Goal: Task Accomplishment & Management: Manage account settings

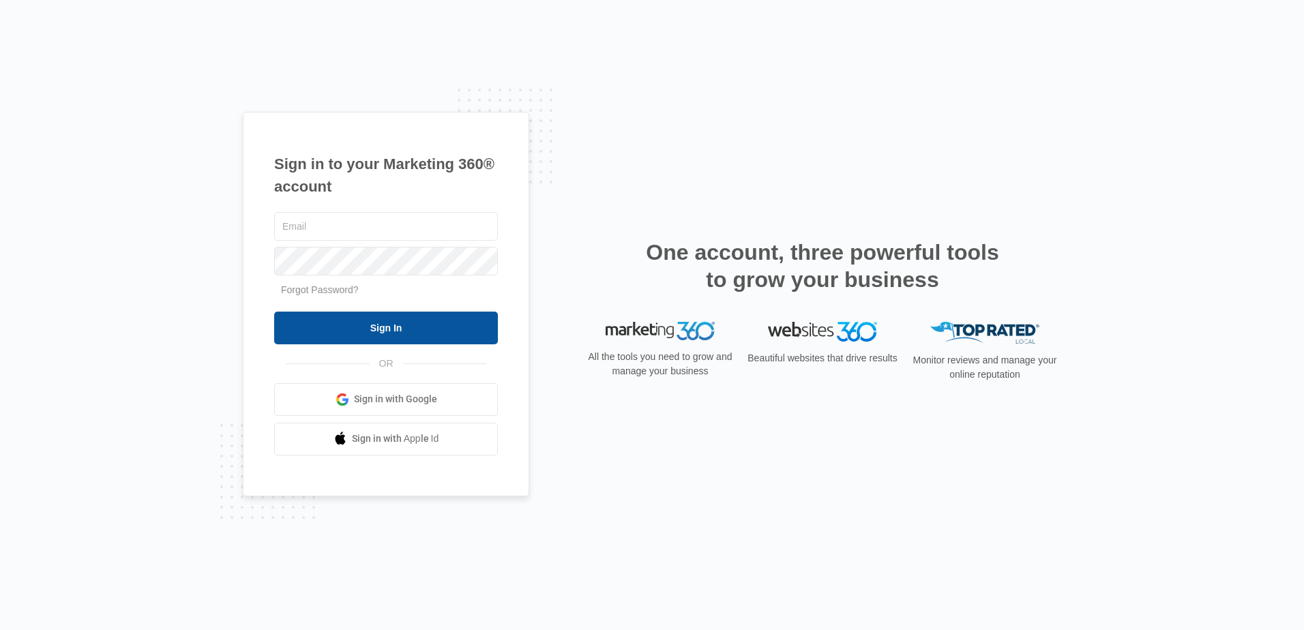
type input "[PERSON_NAME][EMAIL_ADDRESS][DOMAIN_NAME]"
click at [378, 329] on input "Sign In" at bounding box center [386, 328] width 224 height 33
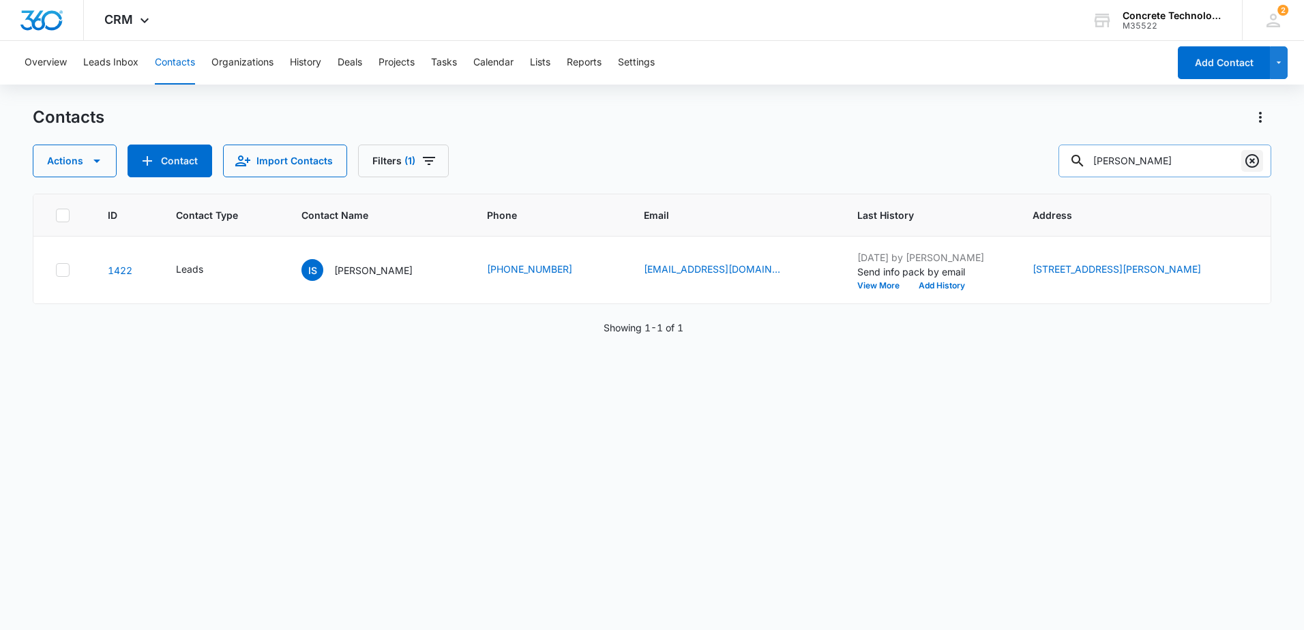
click at [1252, 162] on icon "Clear" at bounding box center [1252, 161] width 14 height 14
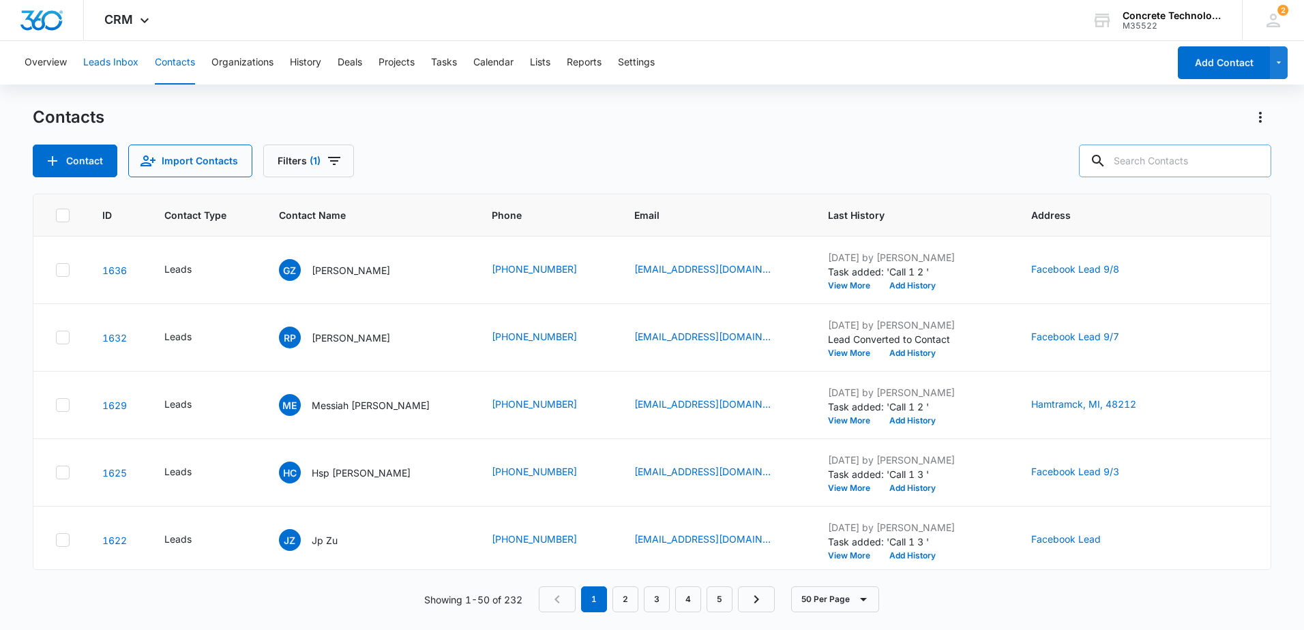
click at [120, 62] on button "Leads Inbox" at bounding box center [110, 63] width 55 height 44
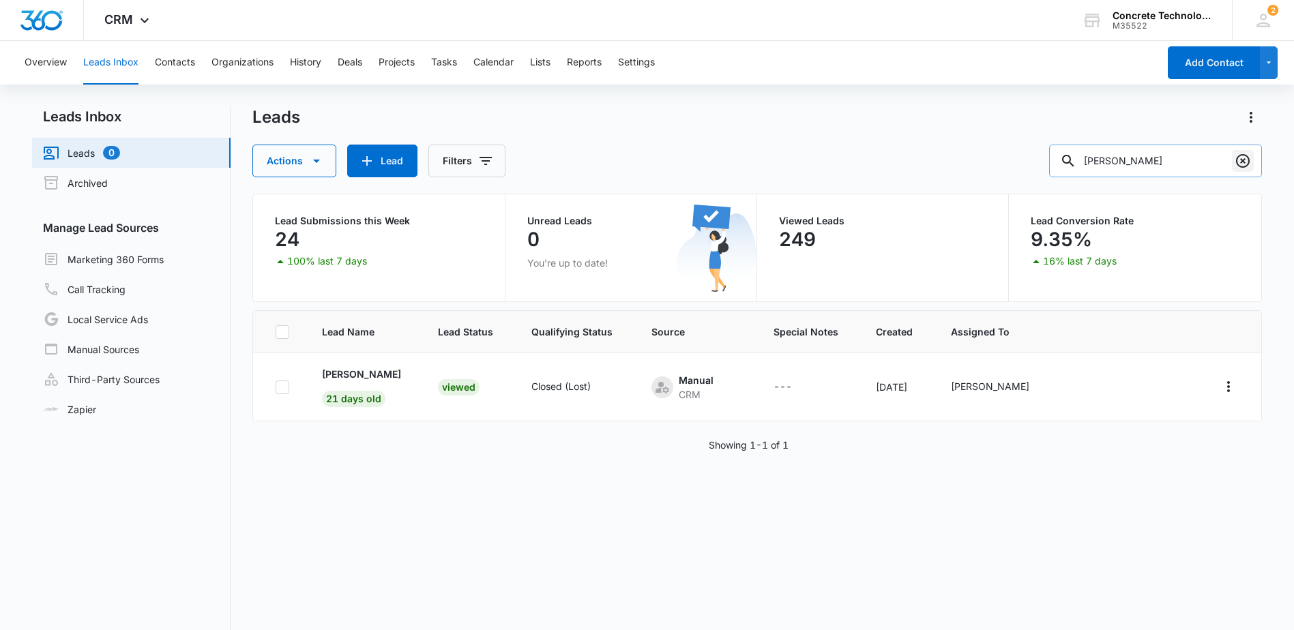
click at [1243, 163] on icon "Clear" at bounding box center [1242, 161] width 16 height 16
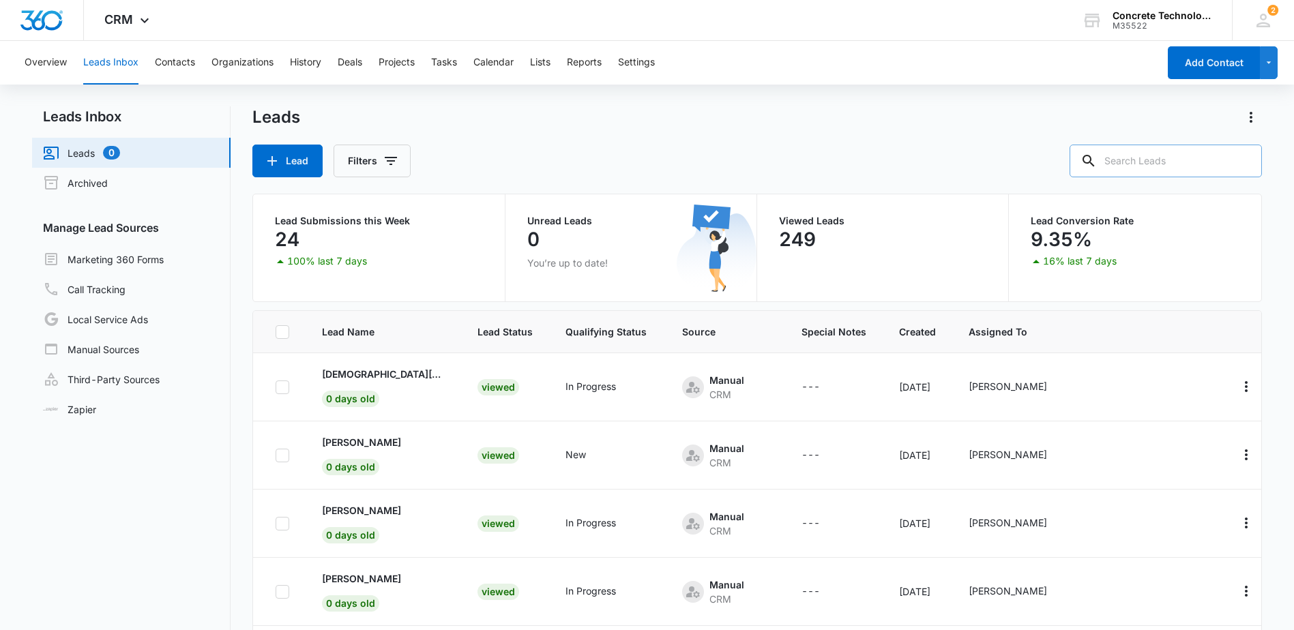
click at [1151, 155] on input "text" at bounding box center [1165, 161] width 192 height 33
type input "[PERSON_NAME]"
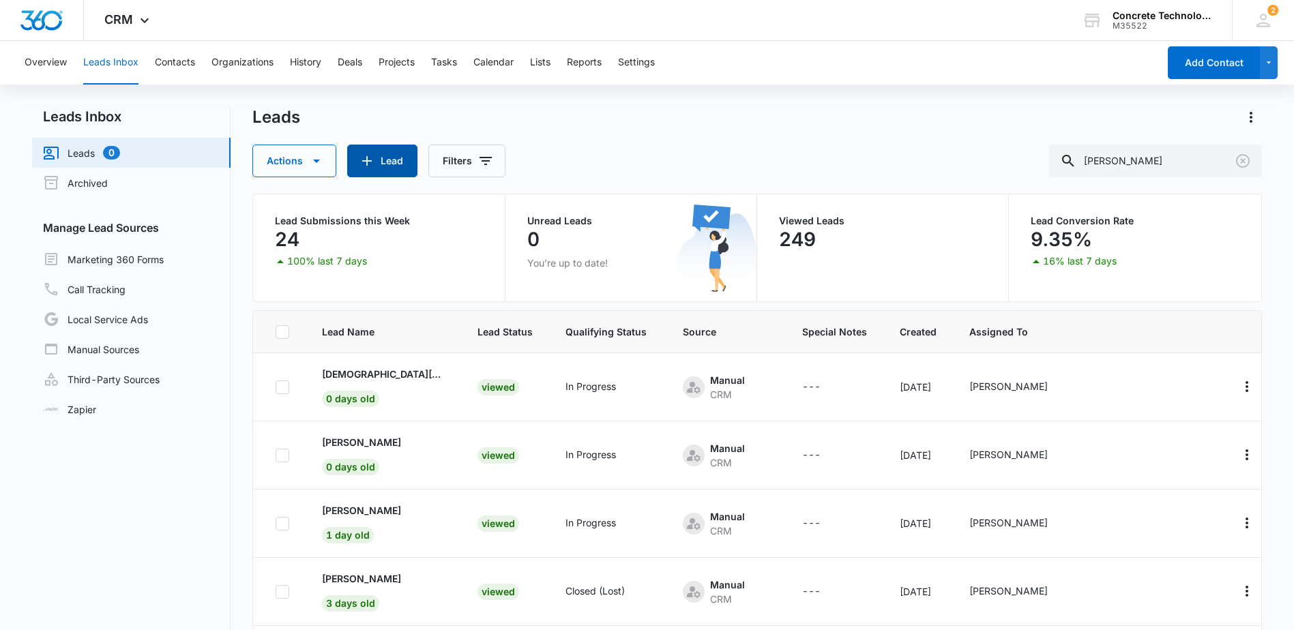
click at [385, 164] on button "Lead" at bounding box center [382, 161] width 70 height 33
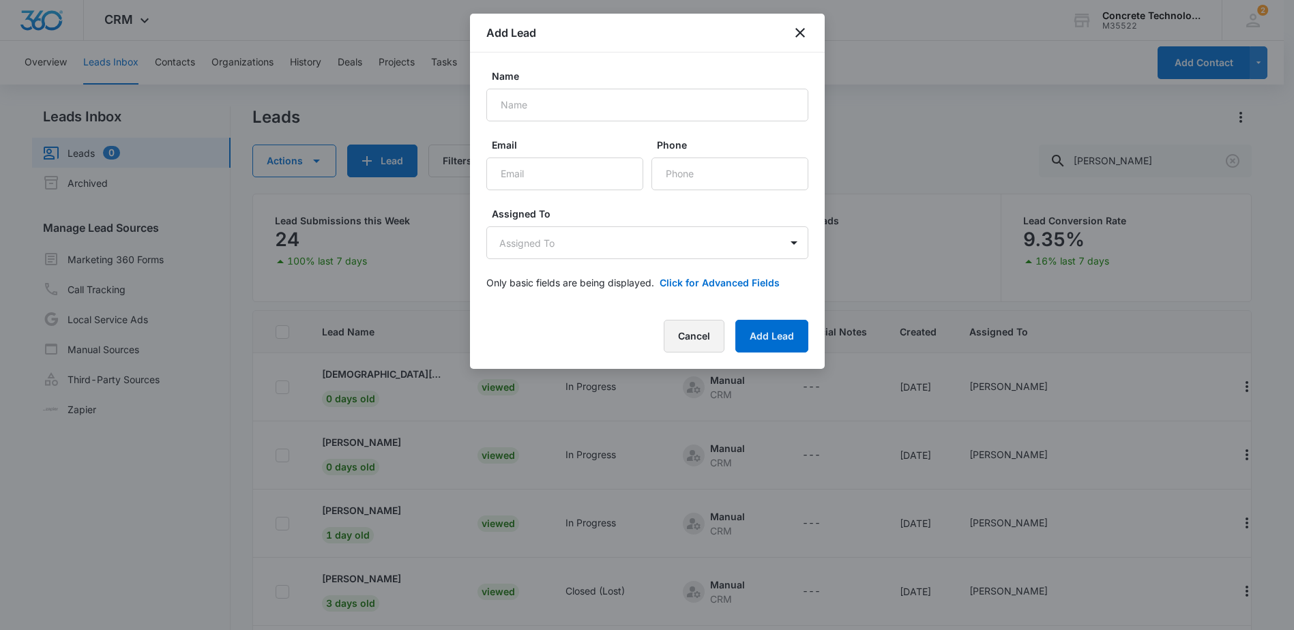
click at [695, 335] on button "Cancel" at bounding box center [694, 336] width 61 height 33
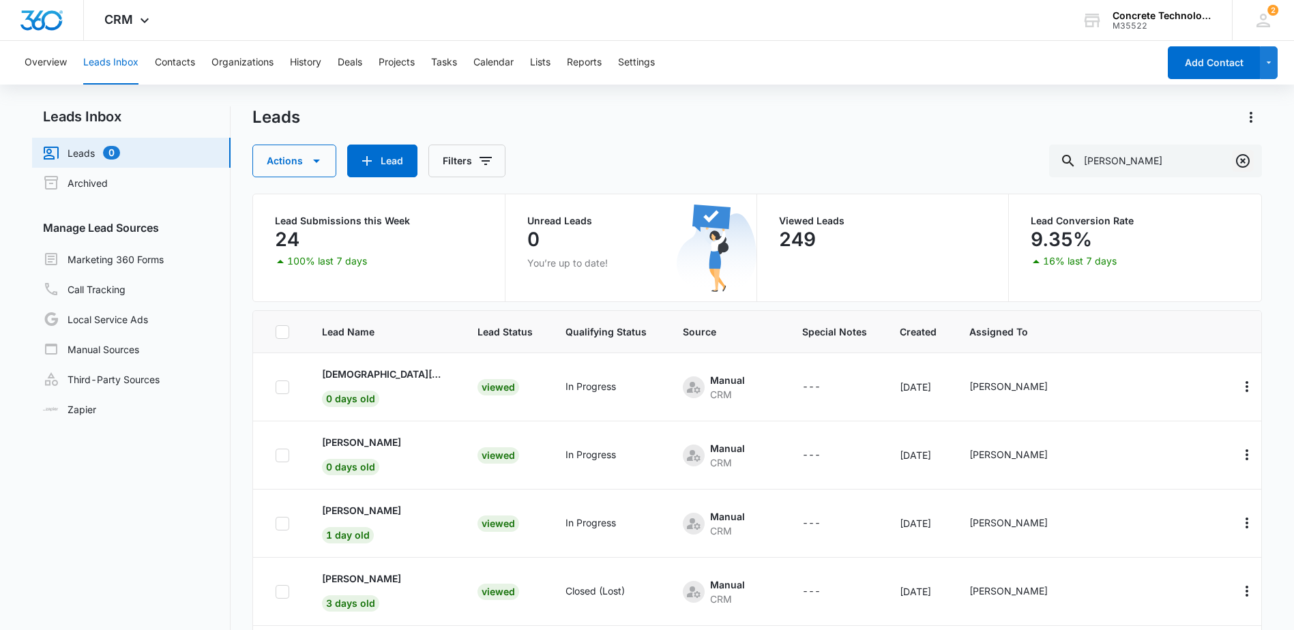
click at [1243, 160] on icon "Clear" at bounding box center [1243, 161] width 14 height 14
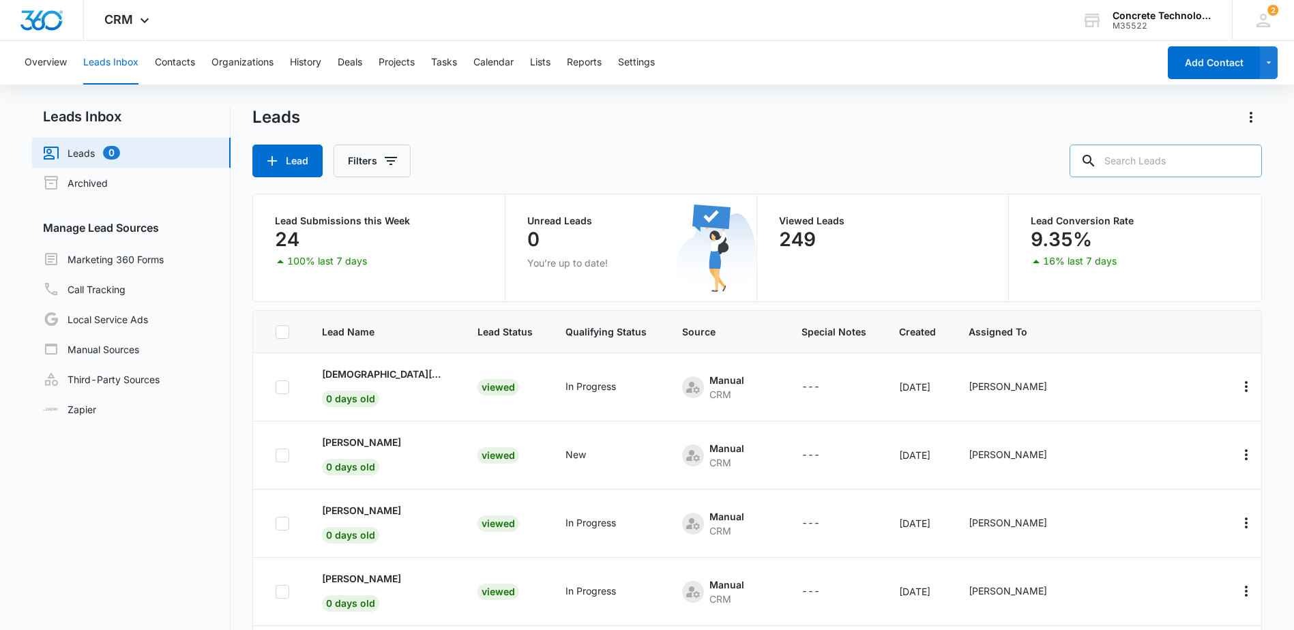
click at [1140, 162] on input "text" at bounding box center [1165, 161] width 192 height 33
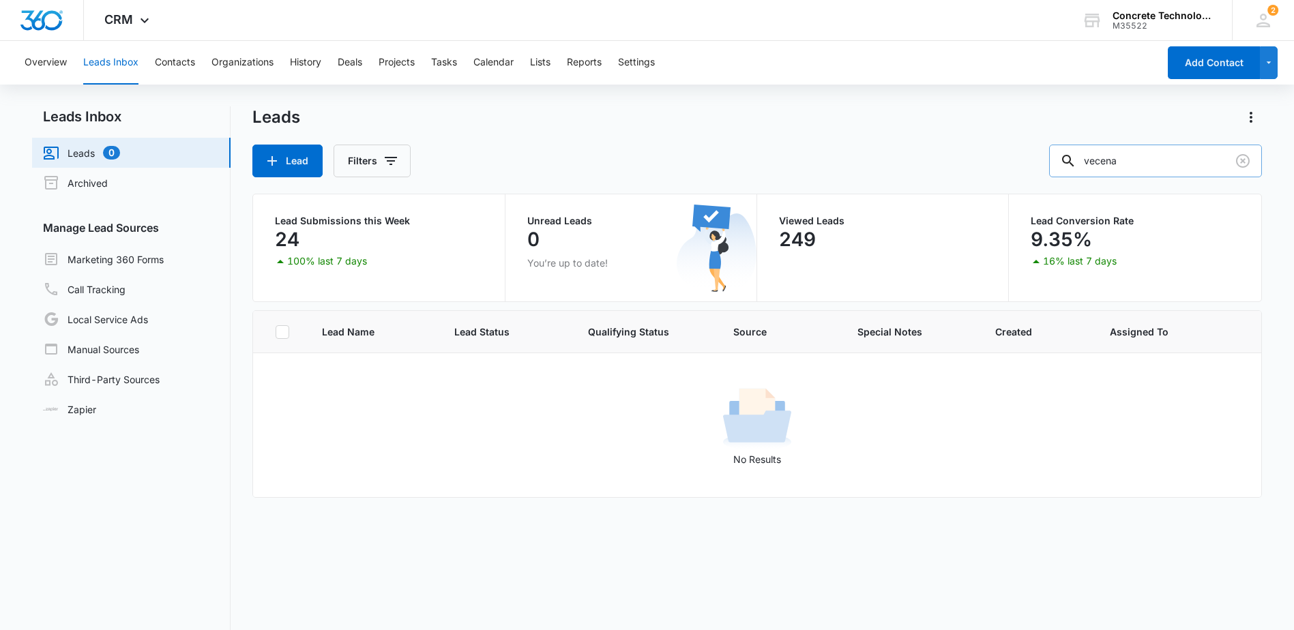
drag, startPoint x: 1142, startPoint y: 164, endPoint x: 1078, endPoint y: 160, distance: 64.2
click at [1078, 160] on div "vecena" at bounding box center [1155, 161] width 213 height 33
type input "[PERSON_NAME]"
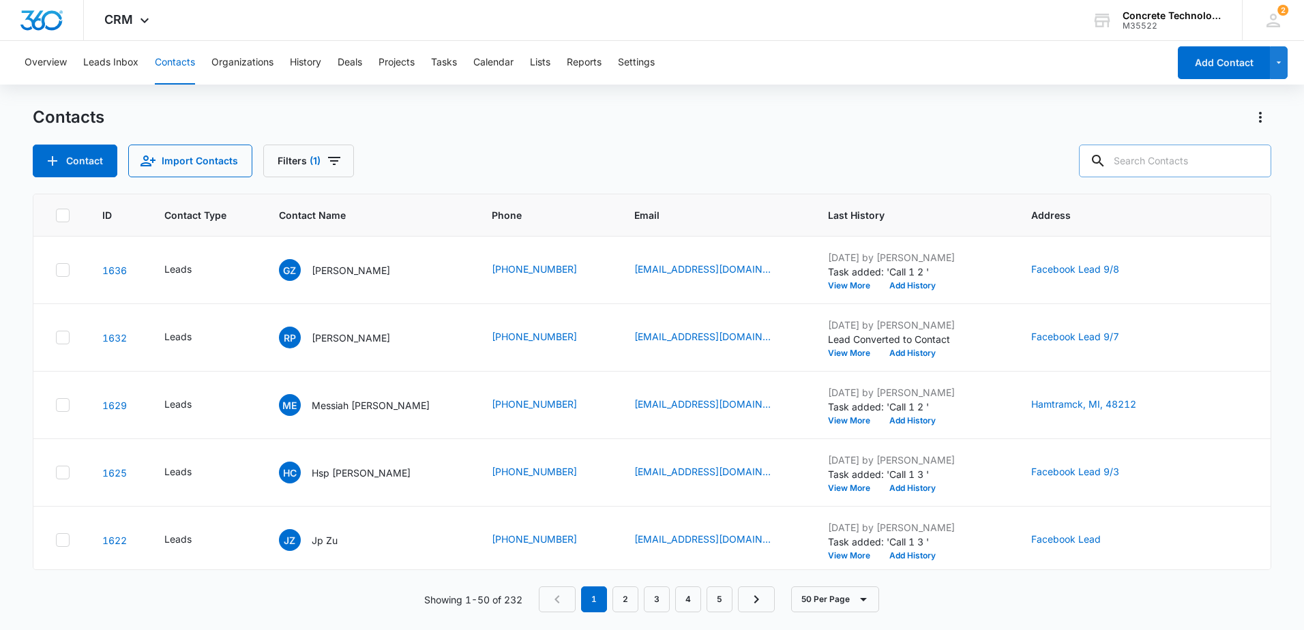
click at [1152, 161] on input "text" at bounding box center [1175, 161] width 192 height 33
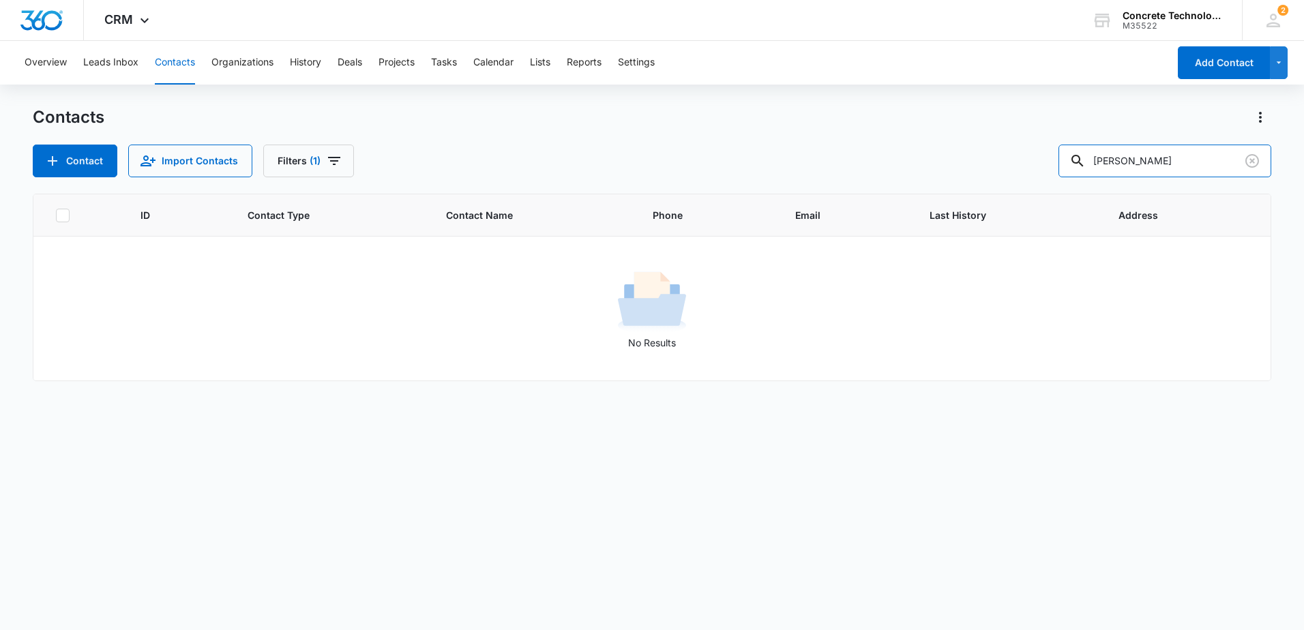
drag, startPoint x: 1158, startPoint y: 166, endPoint x: 1045, endPoint y: 154, distance: 113.9
click at [1046, 156] on div "Contact Import Contacts Filters (1) [PERSON_NAME]" at bounding box center [652, 161] width 1239 height 33
type input "[PERSON_NAME]"
click at [1256, 161] on icon "Clear" at bounding box center [1252, 161] width 16 height 16
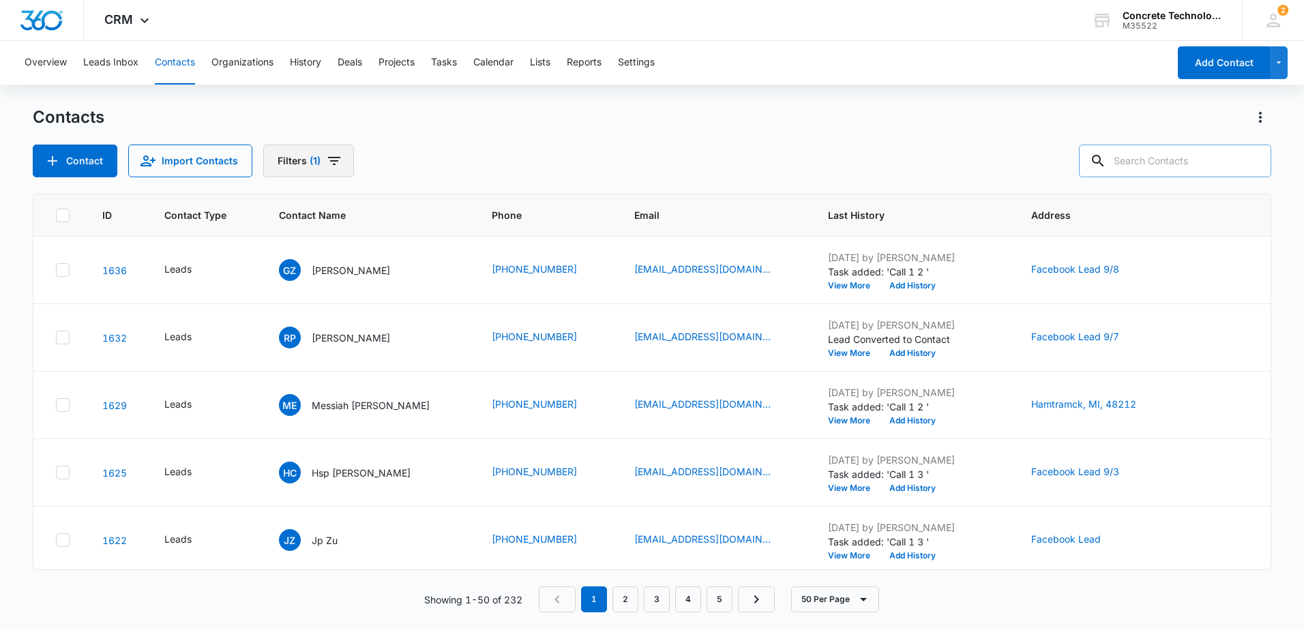
click at [326, 166] on icon "Filters" at bounding box center [334, 161] width 16 height 16
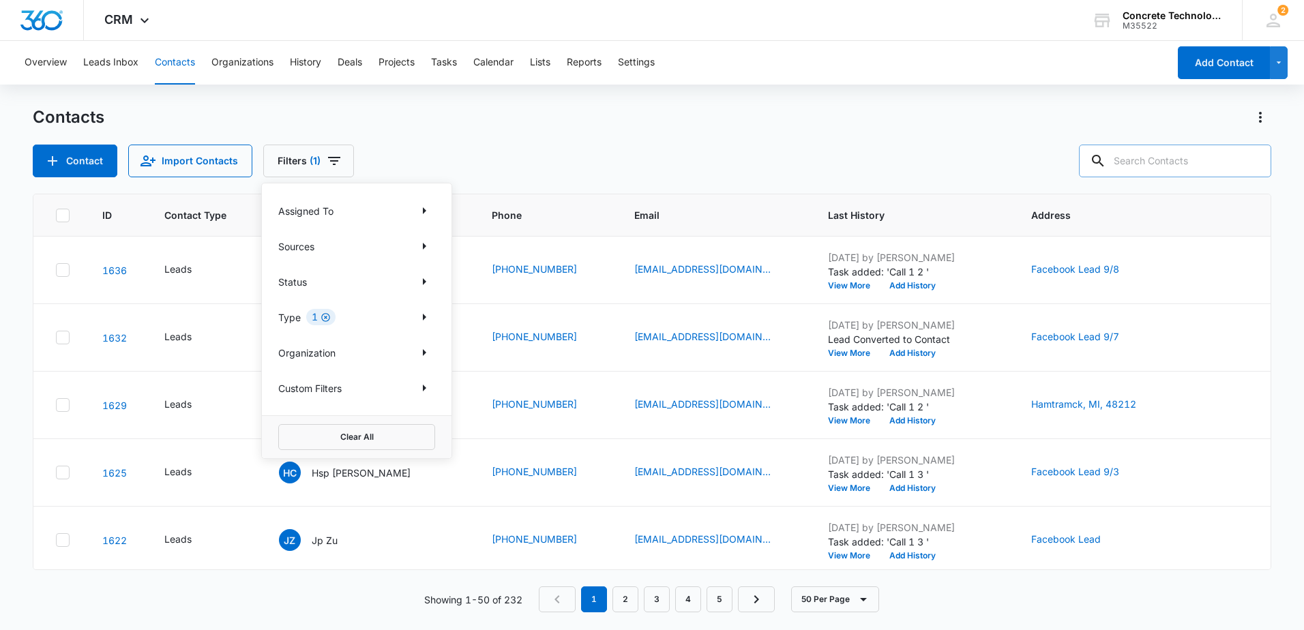
click at [323, 316] on icon "Clear" at bounding box center [326, 317] width 10 height 10
click at [513, 132] on div "Contacts Contact Import Contacts Filters Assigned To Sources Status Type Organi…" at bounding box center [652, 141] width 1239 height 71
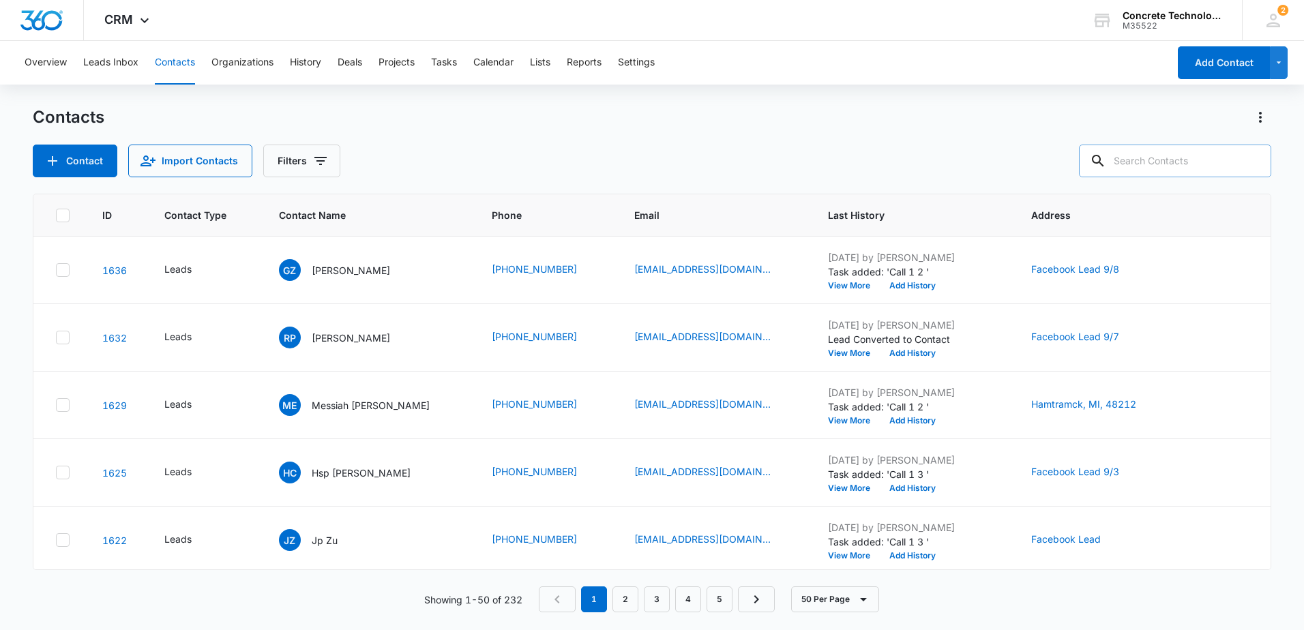
click at [1189, 160] on input "text" at bounding box center [1175, 161] width 192 height 33
type input "[PERSON_NAME]"
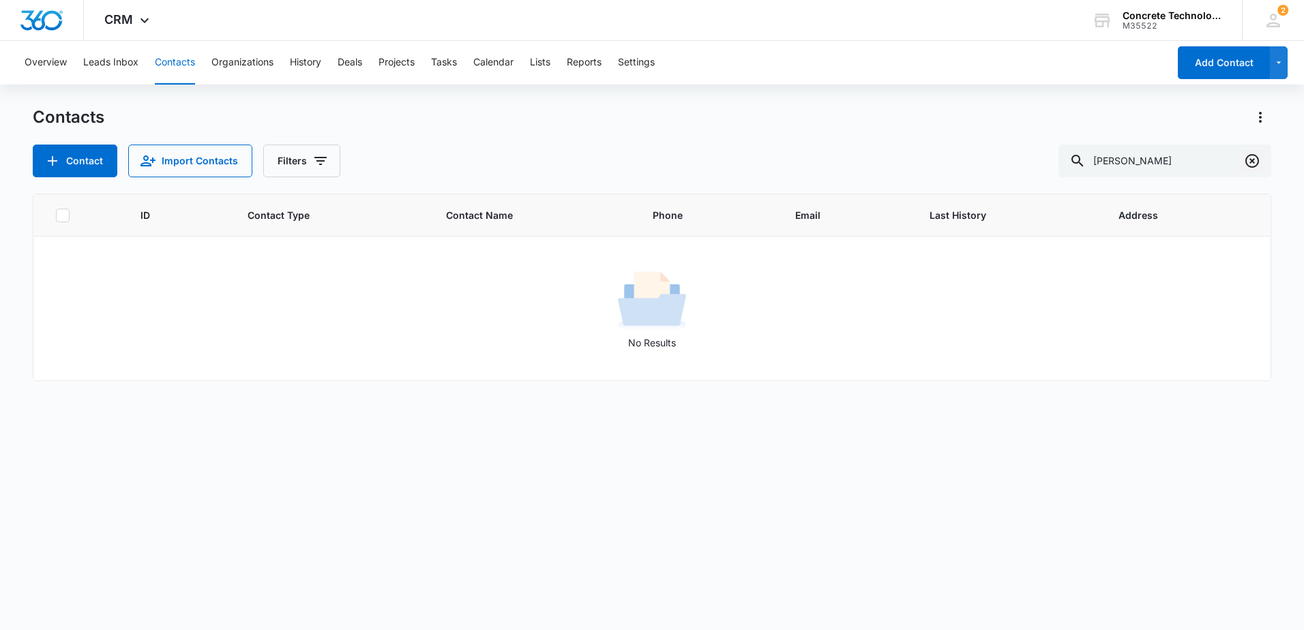
click at [1251, 161] on icon "Clear" at bounding box center [1252, 161] width 16 height 16
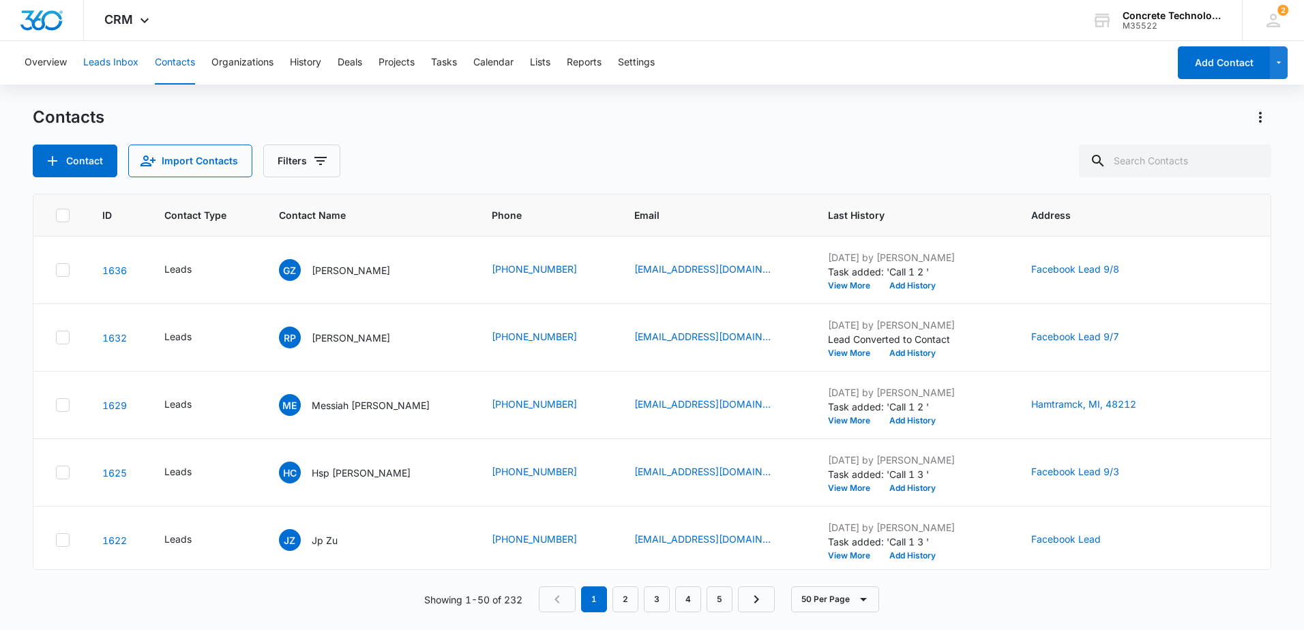
click at [118, 62] on button "Leads Inbox" at bounding box center [110, 63] width 55 height 44
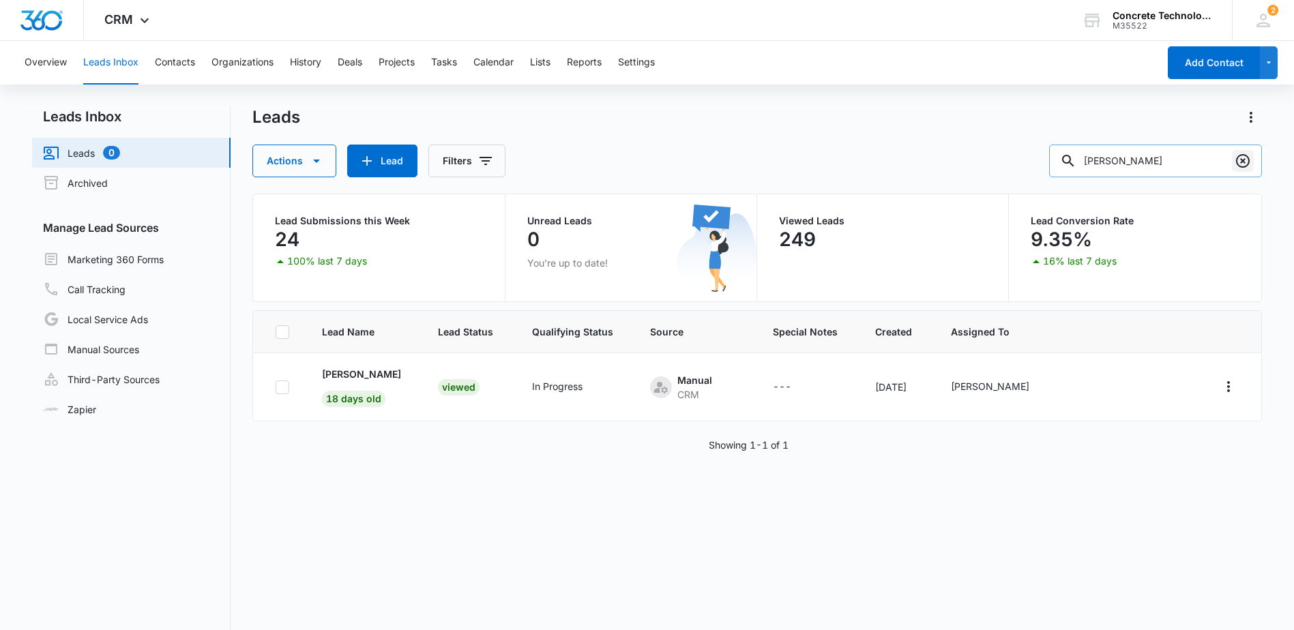
click at [1245, 163] on icon "Clear" at bounding box center [1242, 161] width 16 height 16
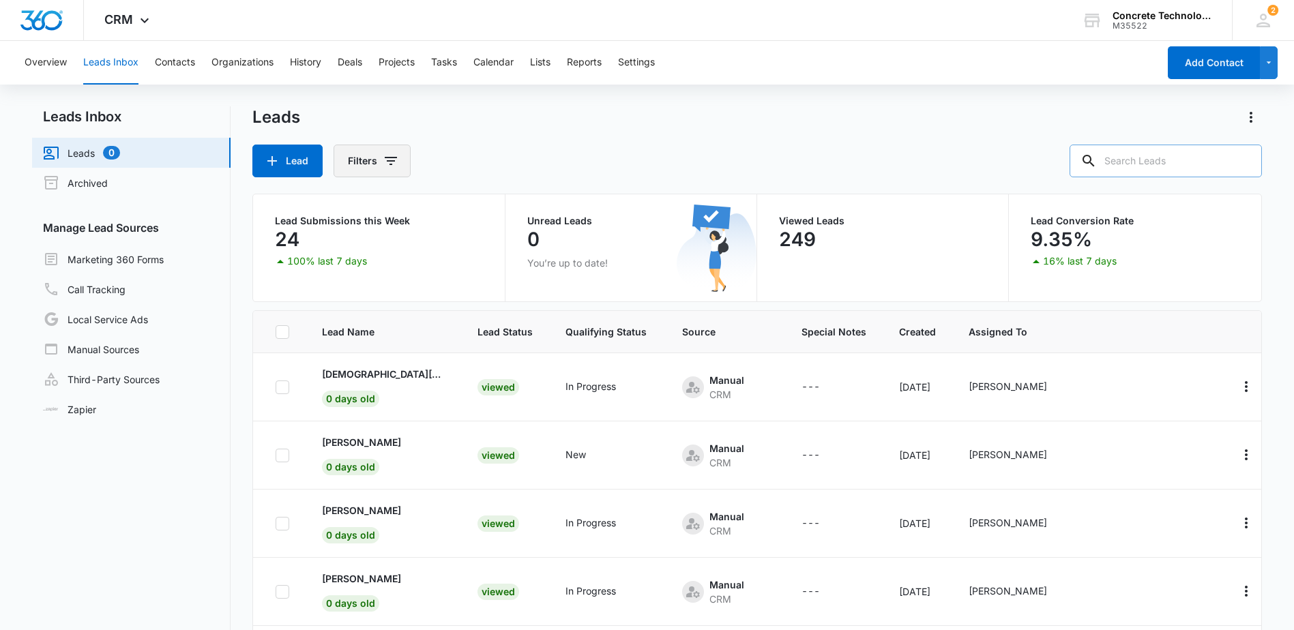
click at [379, 161] on button "Filters" at bounding box center [372, 161] width 77 height 33
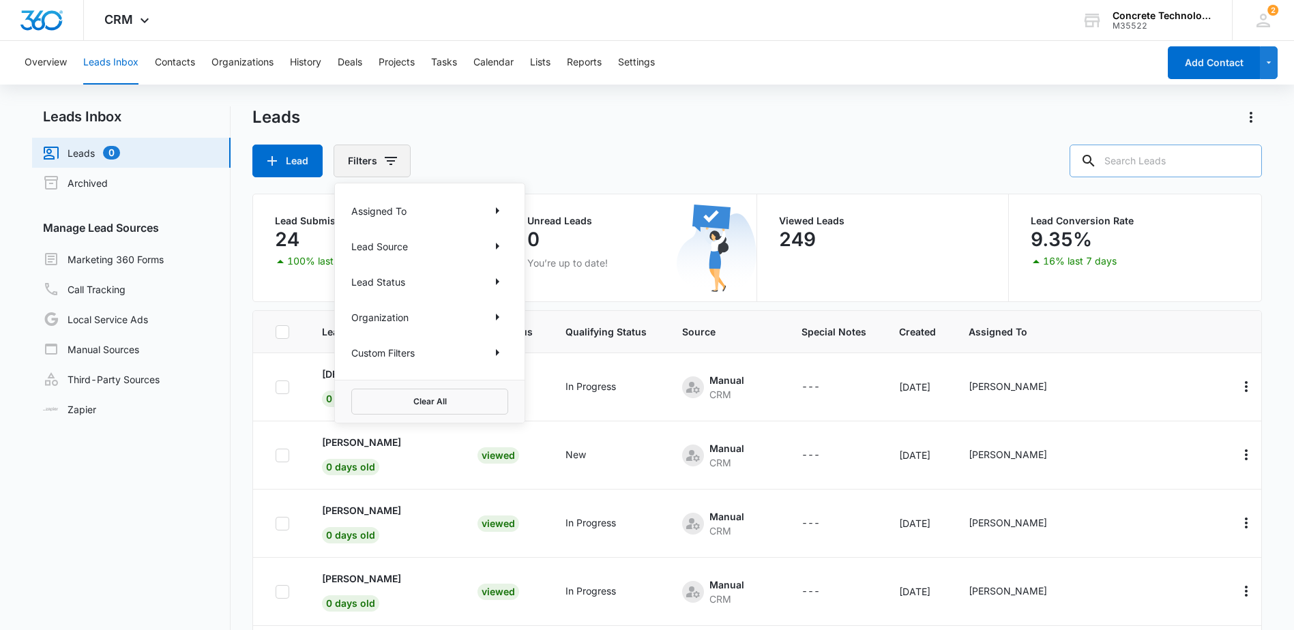
click at [379, 161] on button "Filters" at bounding box center [372, 161] width 77 height 33
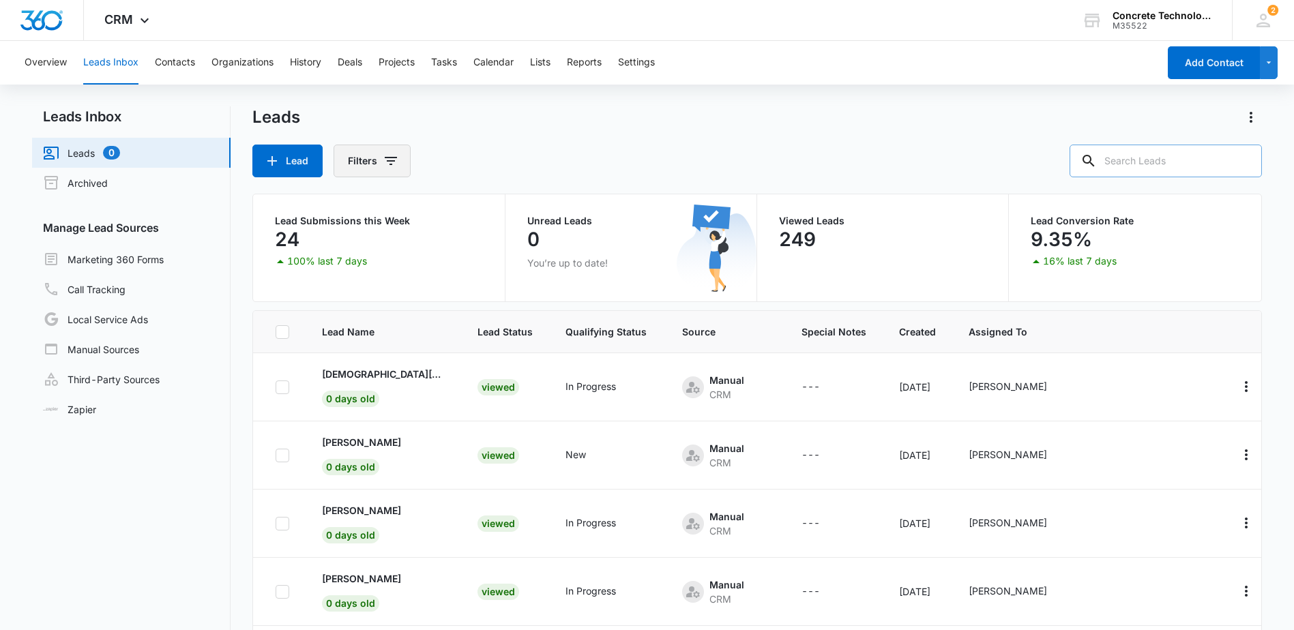
click at [383, 167] on icon "Filters" at bounding box center [391, 161] width 16 height 16
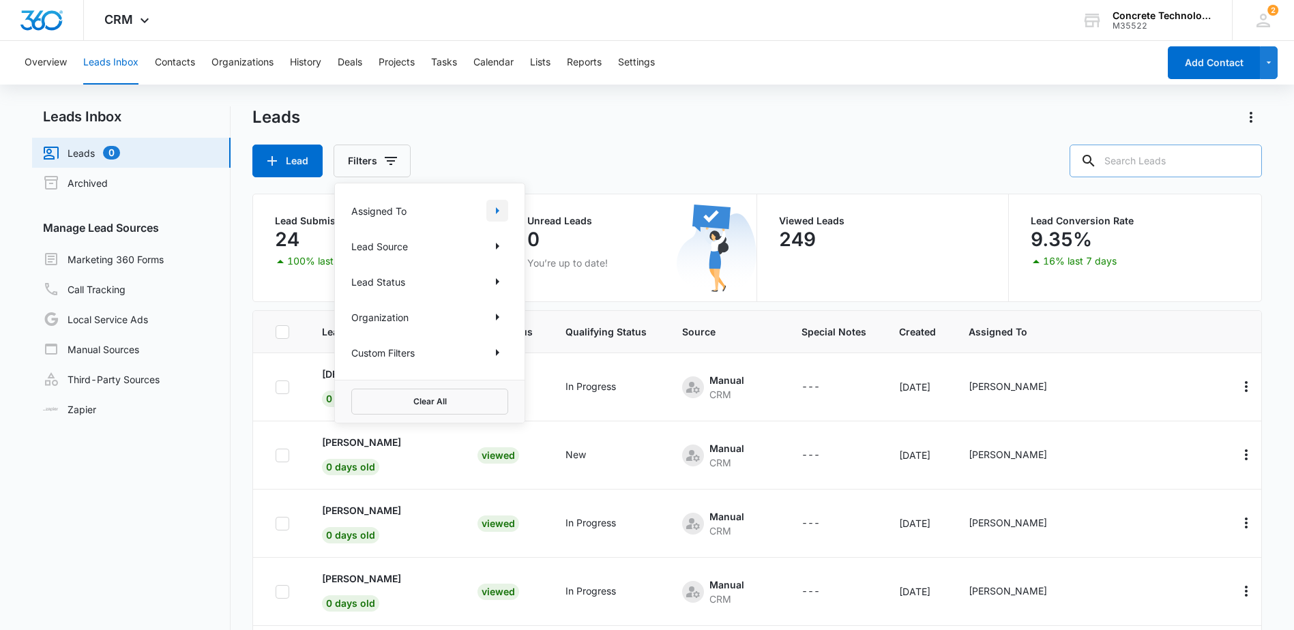
click at [497, 210] on icon "Show Assigned To filters" at bounding box center [497, 210] width 3 height 7
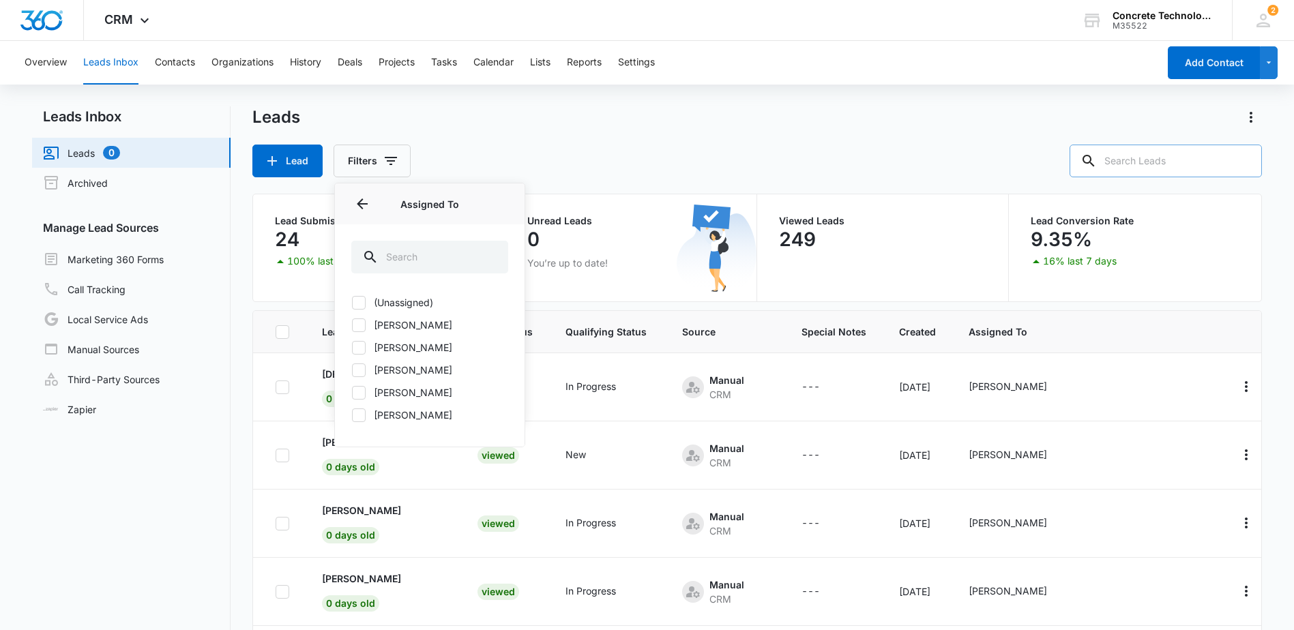
click at [402, 367] on label "[PERSON_NAME]" at bounding box center [429, 370] width 157 height 14
click at [352, 370] on input "[PERSON_NAME]" at bounding box center [351, 370] width 1 height 1
checkbox input "true"
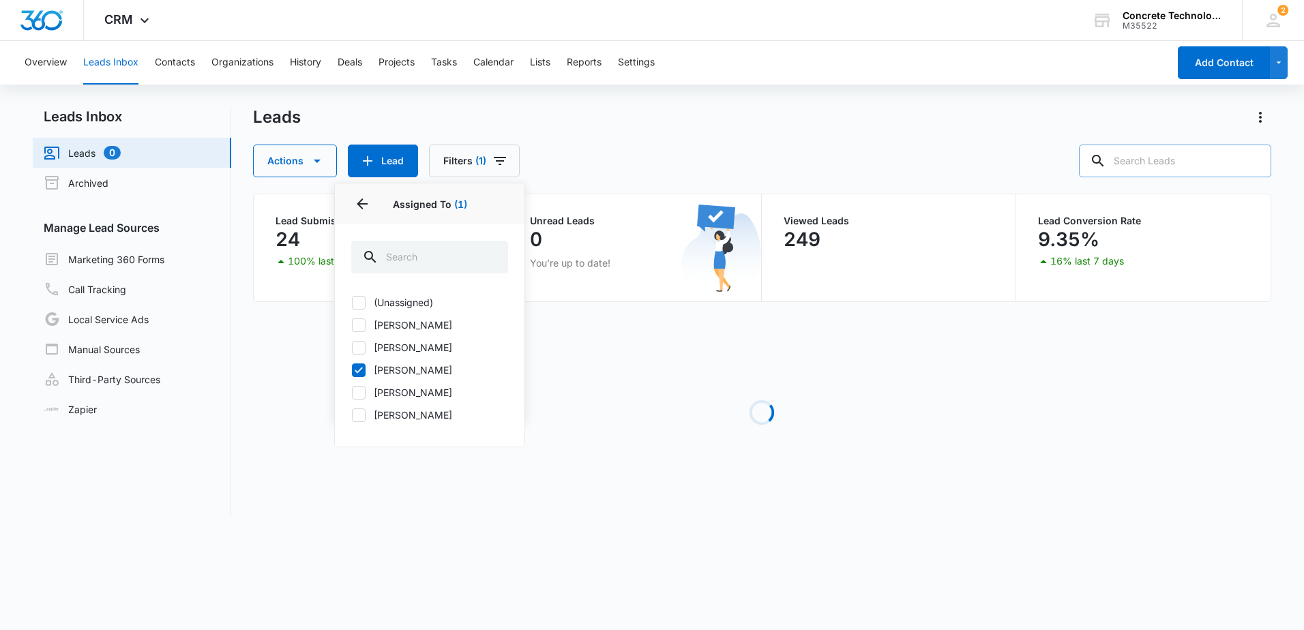
click at [599, 147] on div "Actions Lead Filters (1) Assigned To 1 Assigned To (1) (Unassigned) [PERSON_NAM…" at bounding box center [762, 161] width 1018 height 33
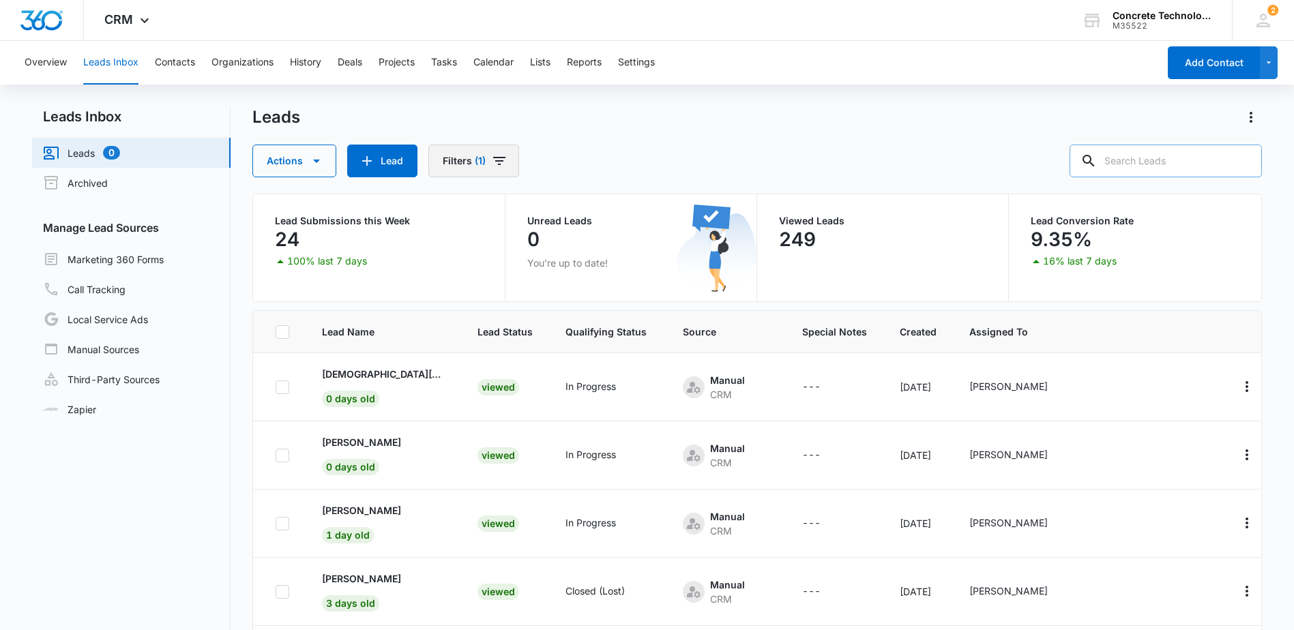
click at [483, 157] on span "(1)" at bounding box center [480, 161] width 11 height 10
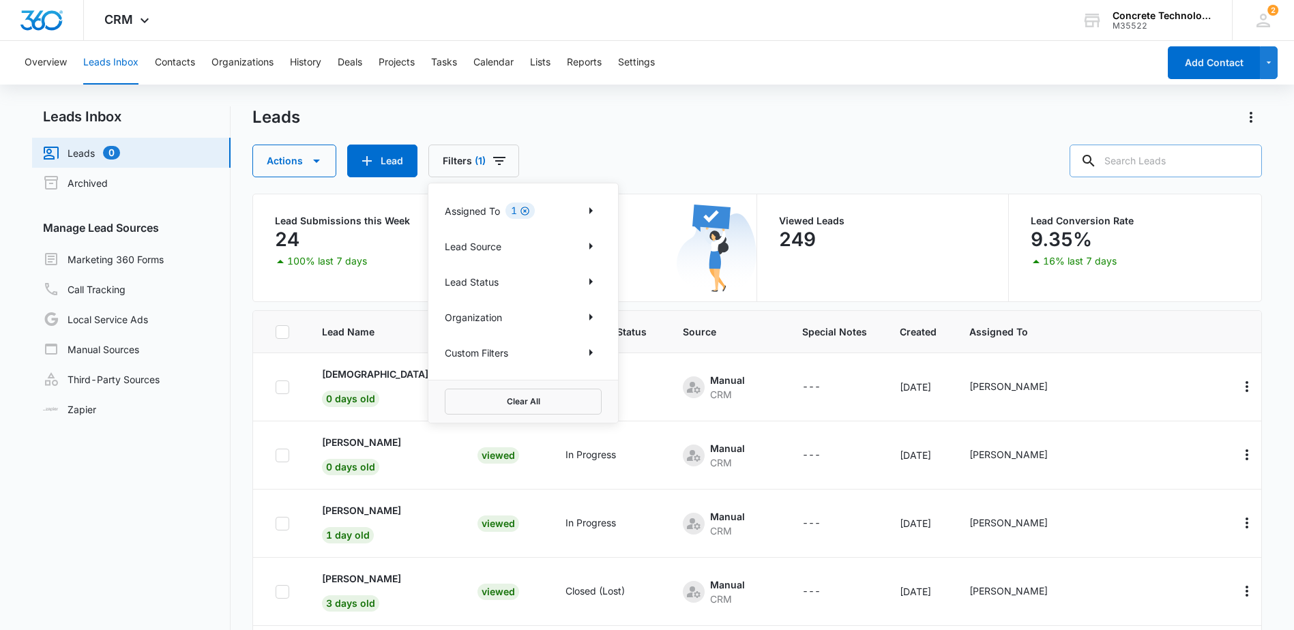
click at [525, 209] on icon "Clear" at bounding box center [525, 211] width 10 height 10
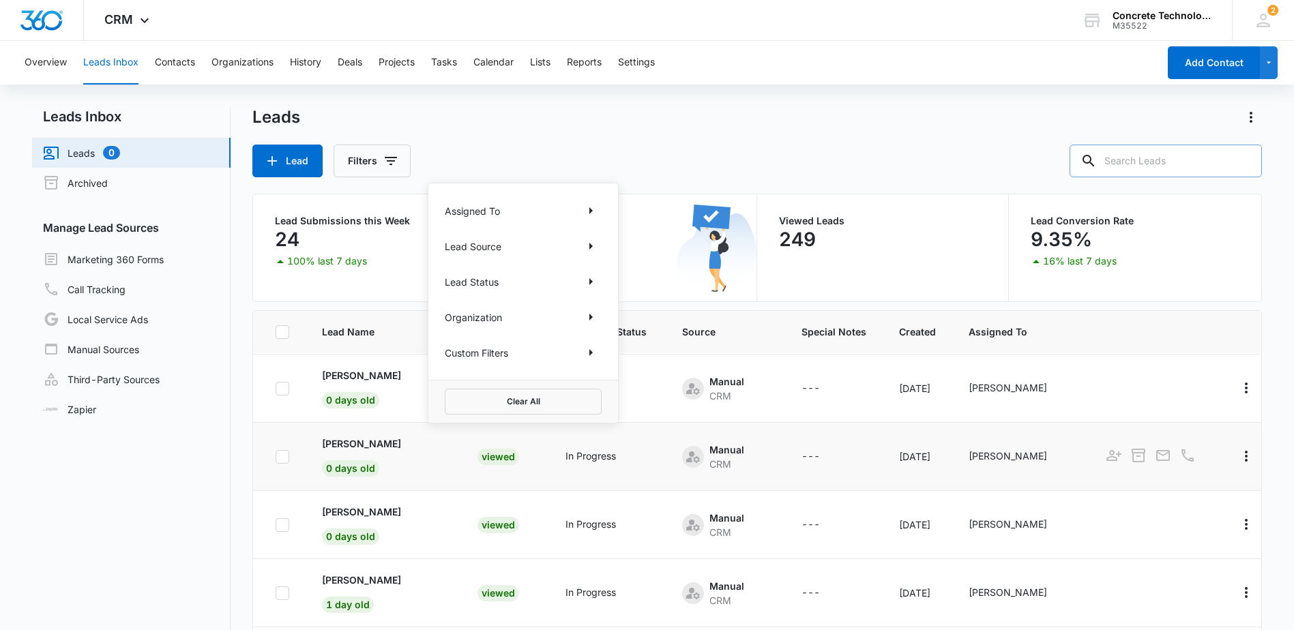
scroll to position [68, 0]
click at [697, 158] on div "Lead Filters Assigned To Lead Source Lead Status Organization Custom Filters Cl…" at bounding box center [756, 161] width 1009 height 33
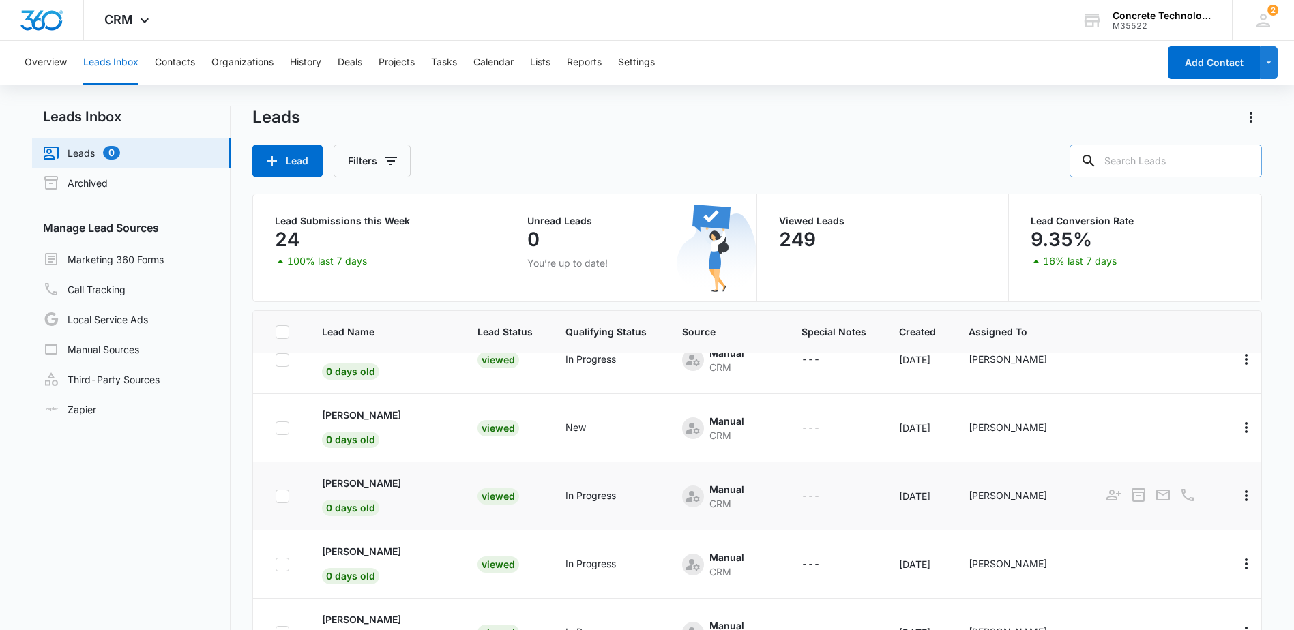
scroll to position [0, 0]
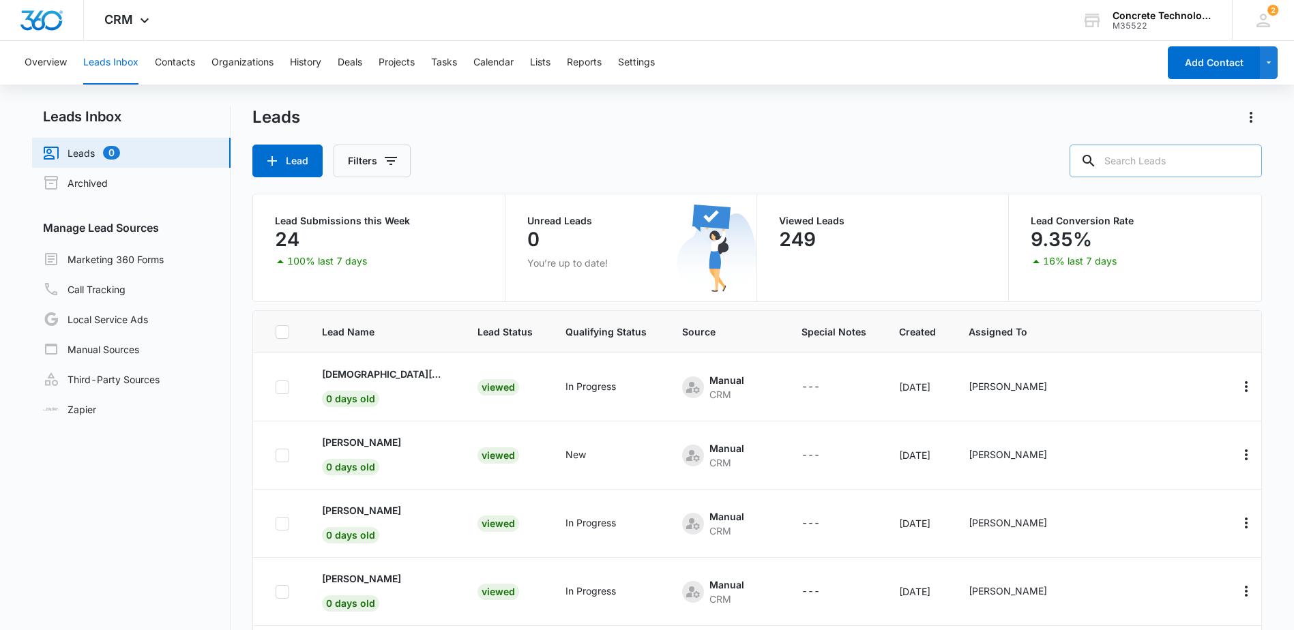
click at [593, 154] on div "Lead Filters" at bounding box center [756, 161] width 1009 height 33
